Goal: Task Accomplishment & Management: Manage account settings

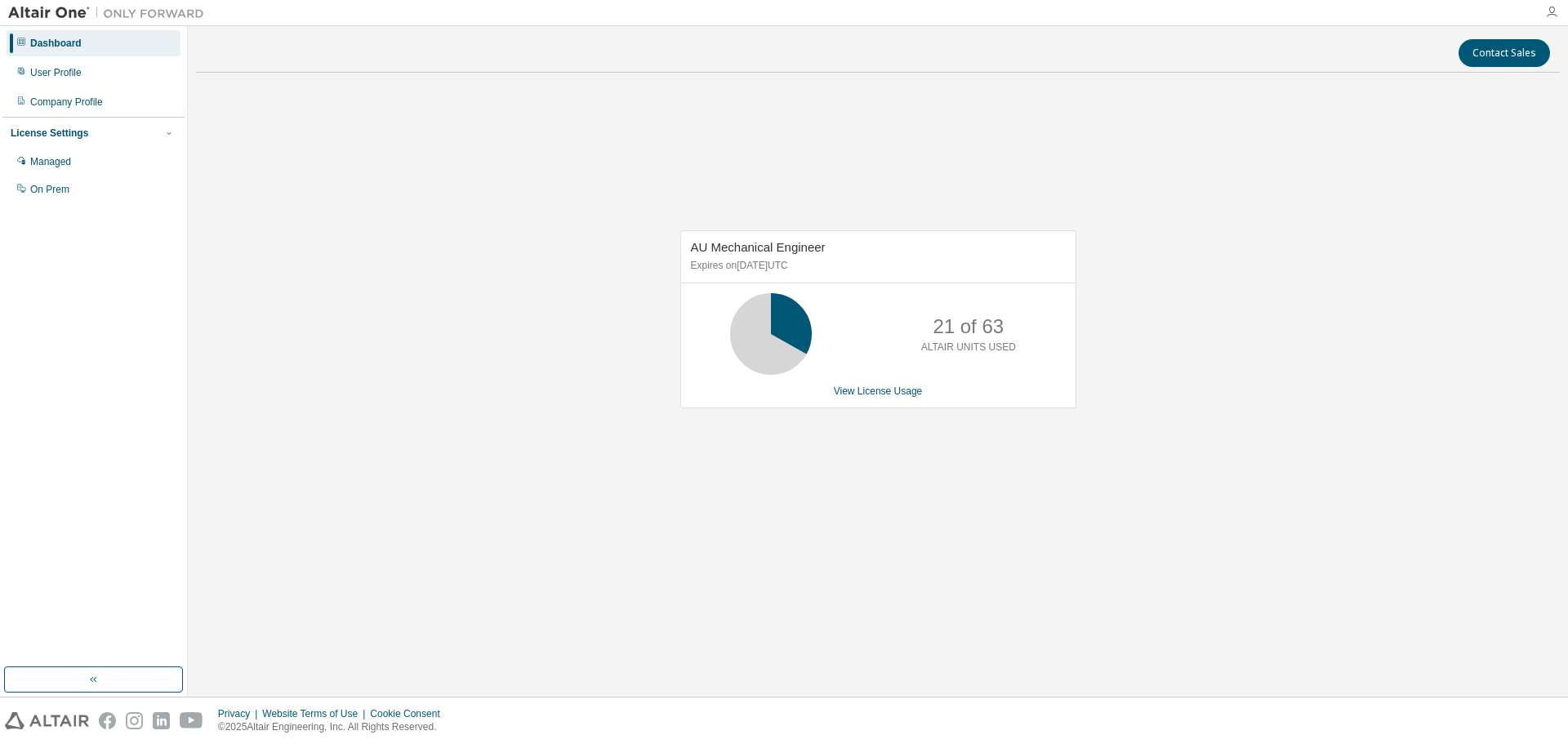
click at [1550, 9] on icon "button" at bounding box center [1551, 12] width 13 height 13
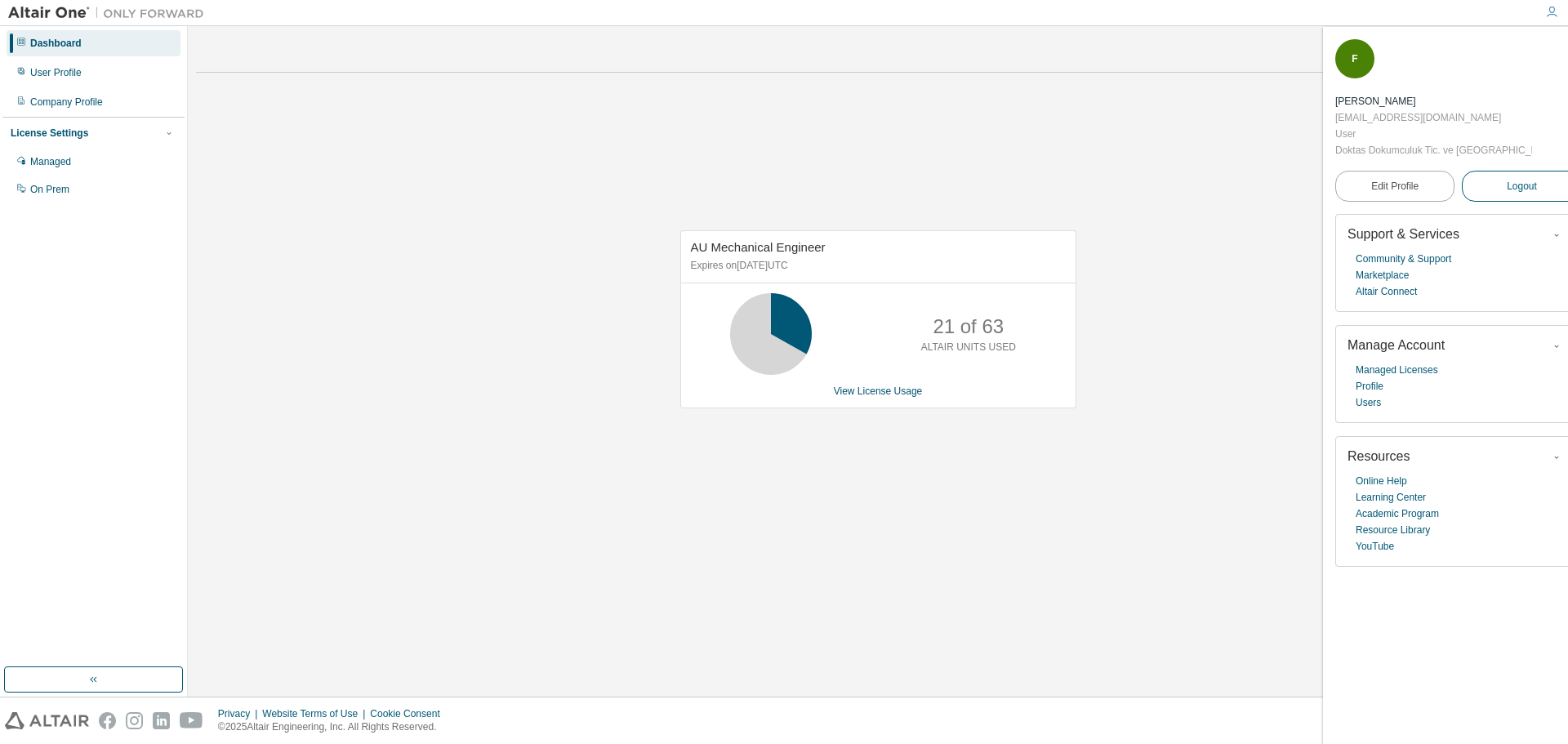
click at [1512, 178] on span "Logout" at bounding box center [1522, 186] width 30 height 17
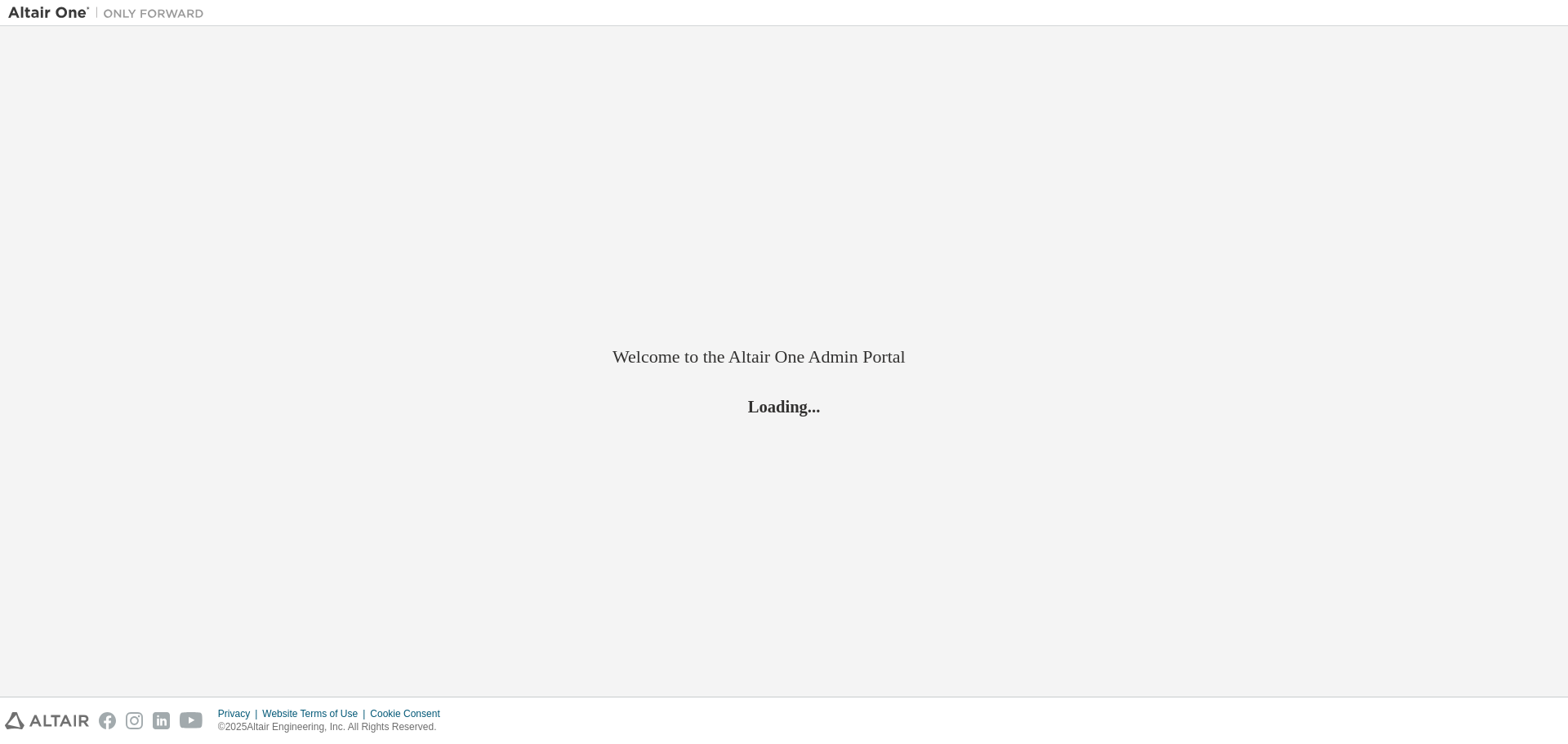
click at [1512, 138] on div "Welcome to the Altair One Admin Portal Loading..." at bounding box center [784, 361] width 1552 height 654
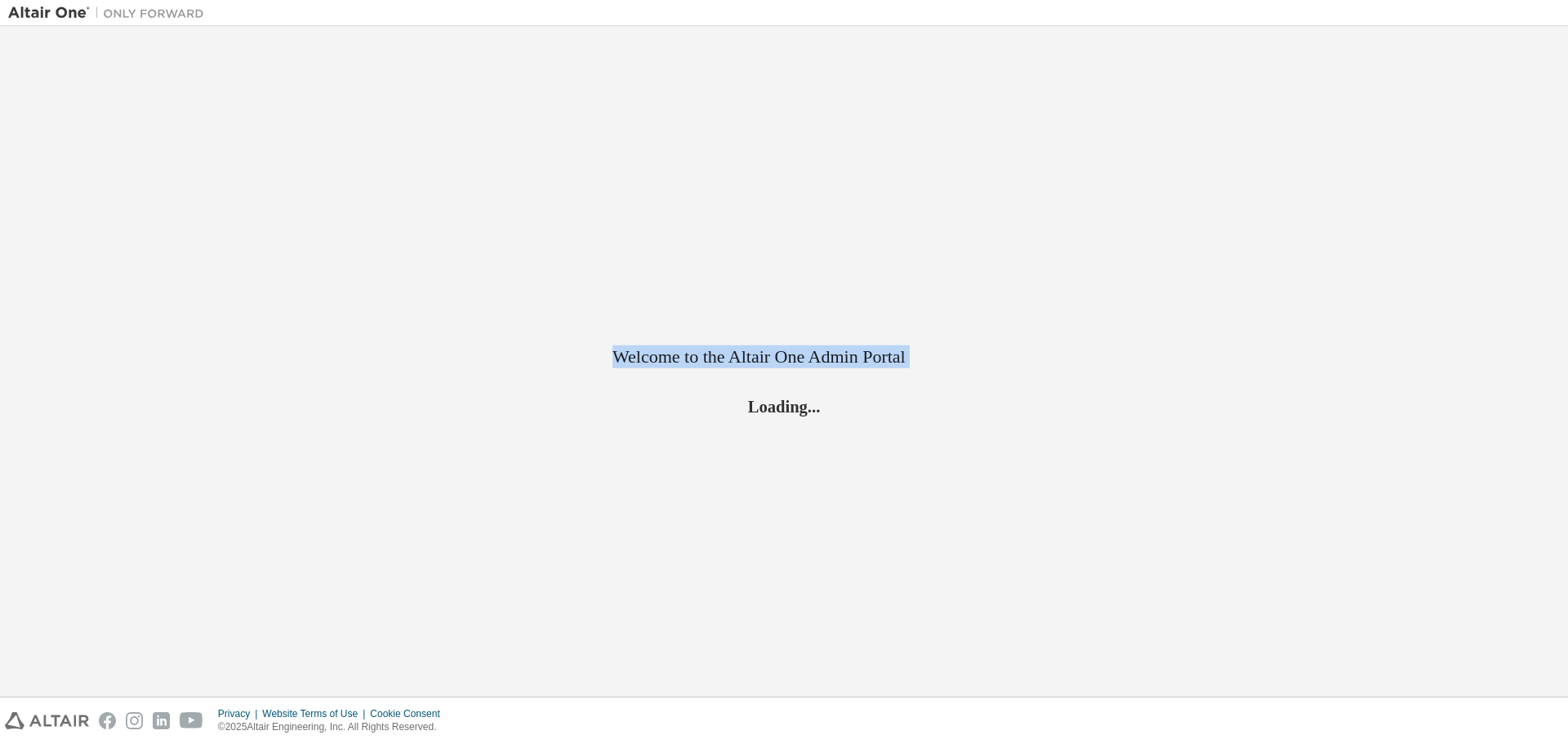
click at [1512, 138] on div "Welcome to the Altair One Admin Portal Loading..." at bounding box center [784, 361] width 1552 height 654
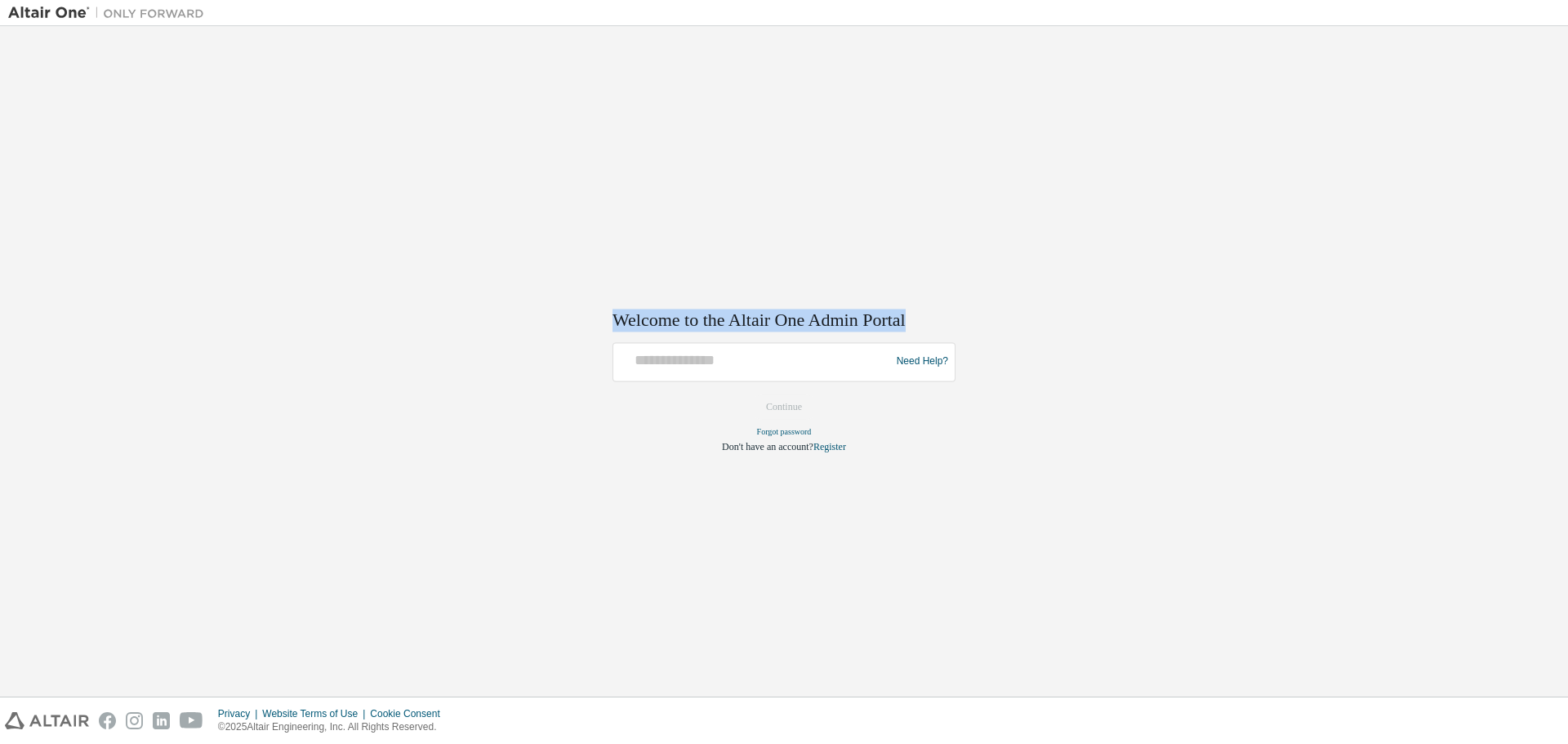
click at [1512, 138] on div "Welcome to the Altair One Admin Portal Need Help? Please make sure that you pro…" at bounding box center [784, 361] width 1552 height 654
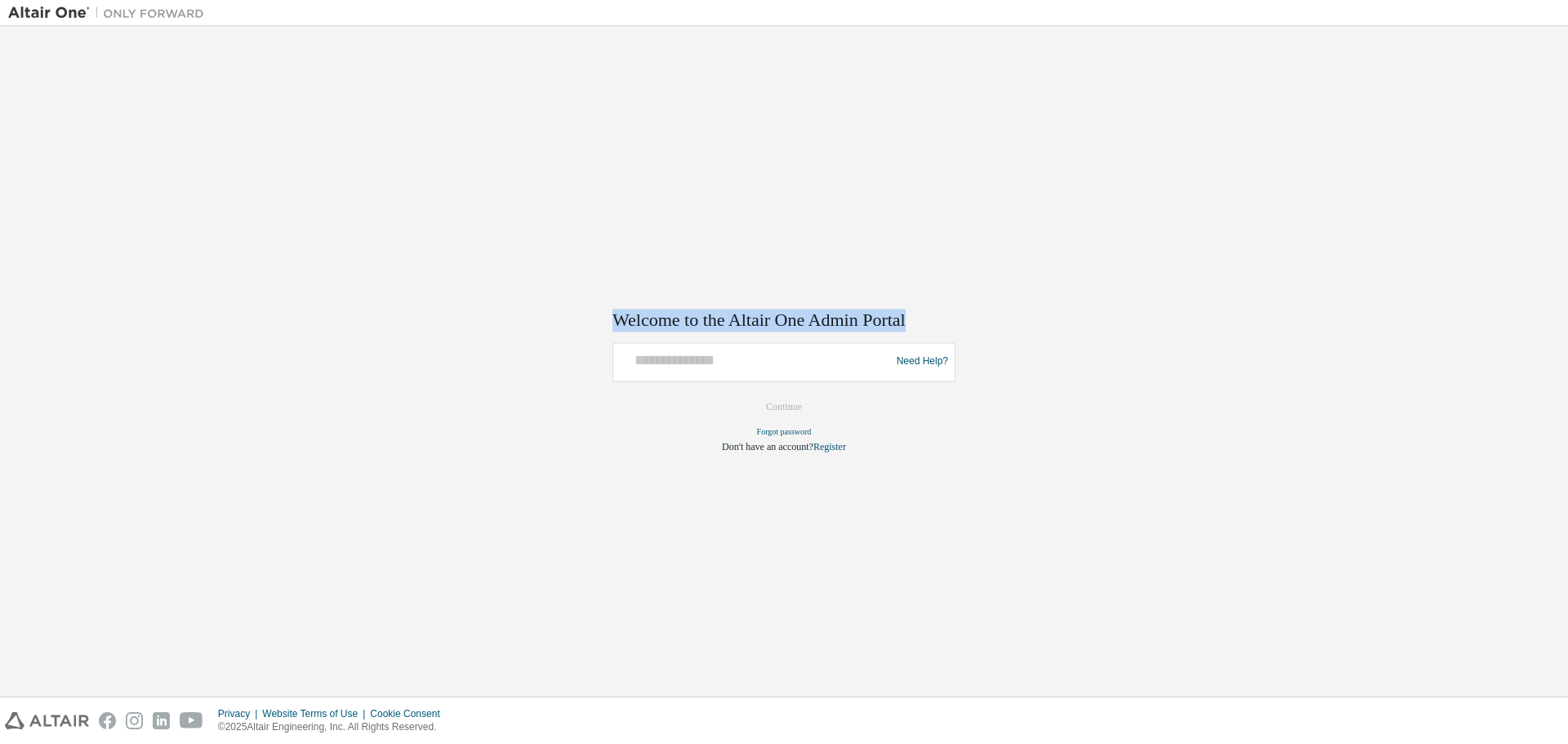
click at [1512, 138] on div "Welcome to the Altair One Admin Portal Need Help? Please make sure that you pro…" at bounding box center [784, 361] width 1552 height 654
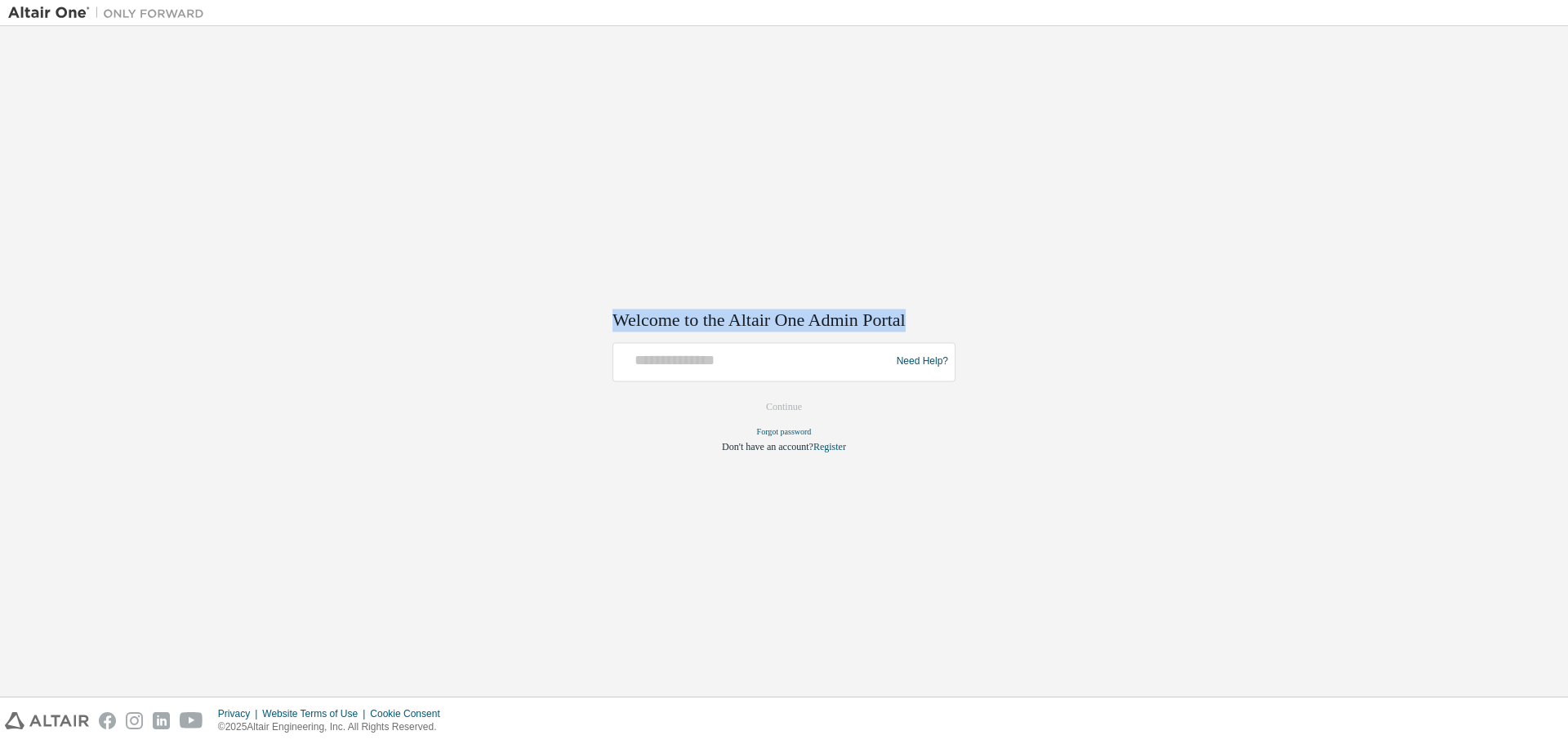
click at [1512, 138] on div "Welcome to the Altair One Admin Portal Need Help? Please make sure that you pro…" at bounding box center [784, 361] width 1552 height 654
